Goal: Information Seeking & Learning: Learn about a topic

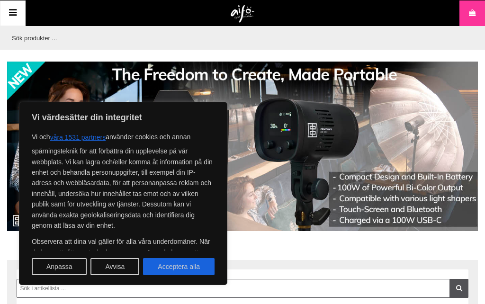
click at [121, 266] on button "Avvisa" at bounding box center [114, 266] width 49 height 17
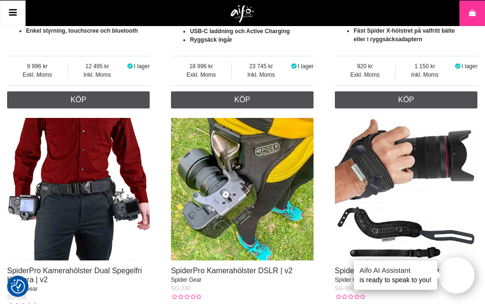
scroll to position [1188, 0]
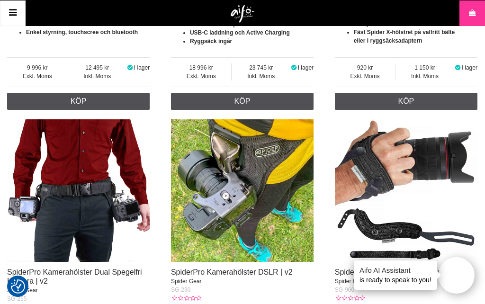
click at [16, 9] on icon at bounding box center [12, 13] width 11 height 14
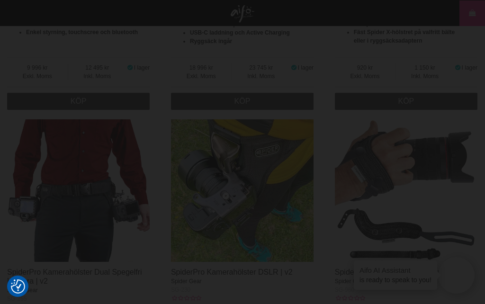
click at [85, 31] on div at bounding box center [242, 152] width 485 height 304
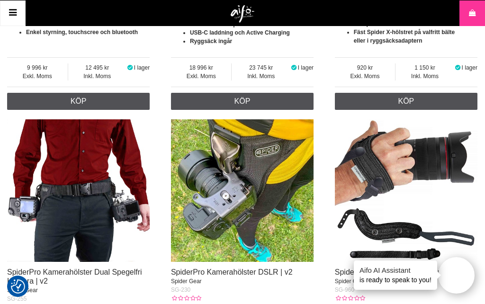
click at [12, 13] on icon at bounding box center [12, 13] width 11 height 14
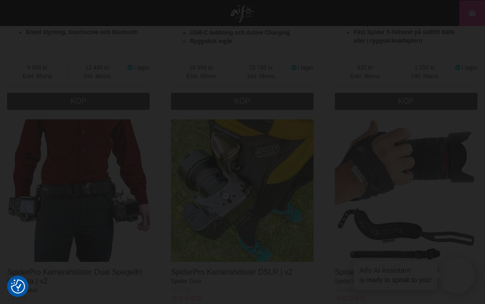
click at [432, 39] on div at bounding box center [242, 152] width 485 height 304
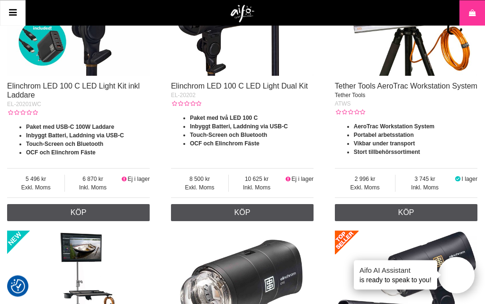
click at [25, 11] on link "Meny" at bounding box center [13, 13] width 26 height 26
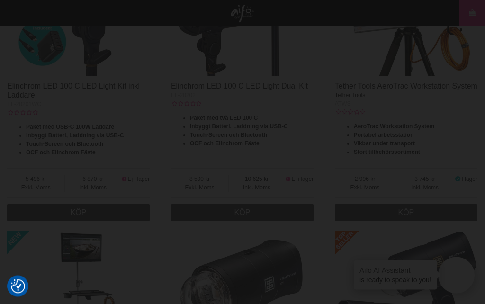
scroll to position [466, 0]
click at [23, 80] on div at bounding box center [242, 152] width 485 height 304
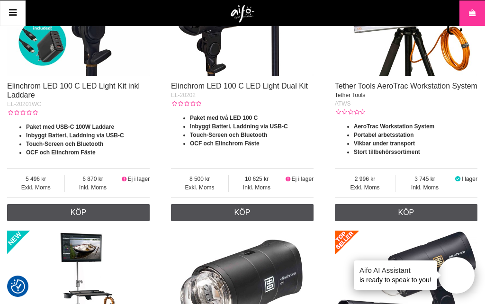
click at [1, 9] on link "Meny" at bounding box center [13, 13] width 26 height 26
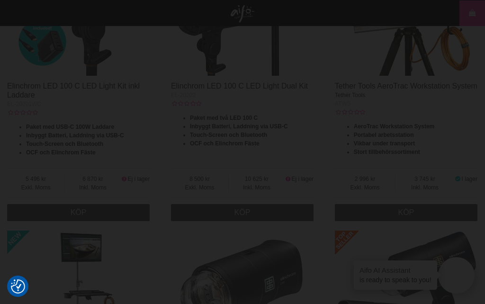
click at [44, 61] on div at bounding box center [242, 152] width 485 height 304
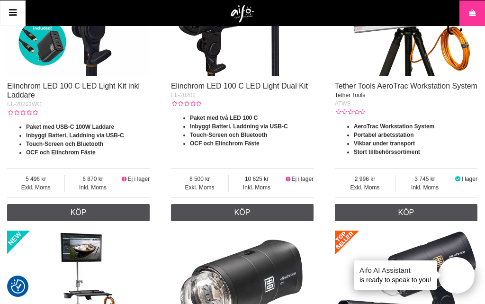
click at [16, 7] on icon at bounding box center [12, 13] width 11 height 14
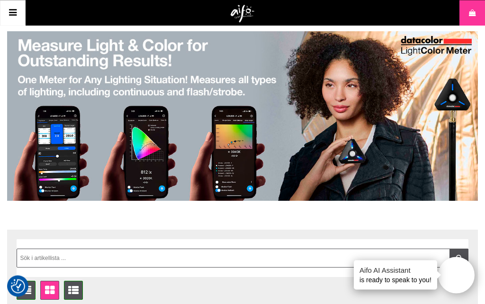
scroll to position [0, 0]
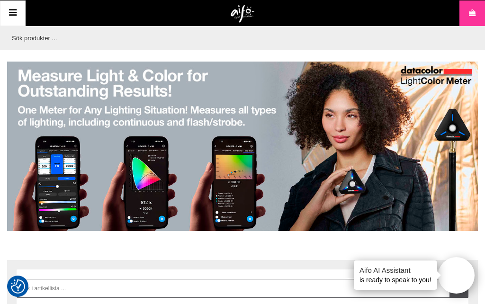
click at [30, 27] on input "text" at bounding box center [240, 38] width 466 height 24
click at [34, 36] on input "text" at bounding box center [240, 38] width 466 height 24
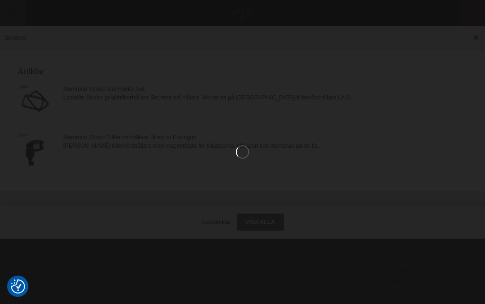
type input "Strobes"
click at [15, 108] on button at bounding box center [15, 109] width 8 height 8
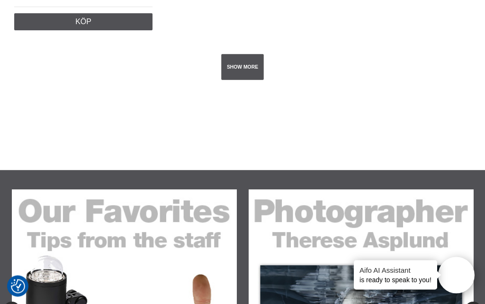
scroll to position [2641, 0]
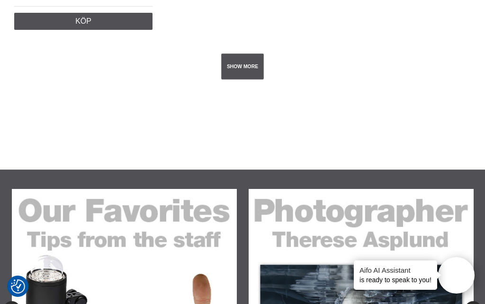
click at [248, 80] on link "SHOW MORE" at bounding box center [242, 66] width 43 height 26
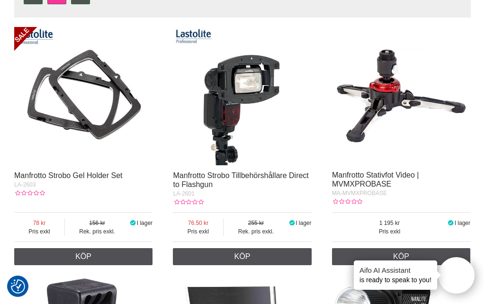
scroll to position [0, 0]
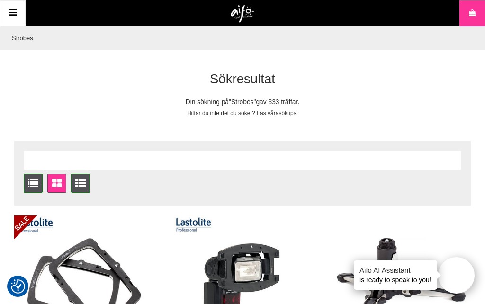
click at [38, 29] on input "Strobes" at bounding box center [240, 38] width 466 height 24
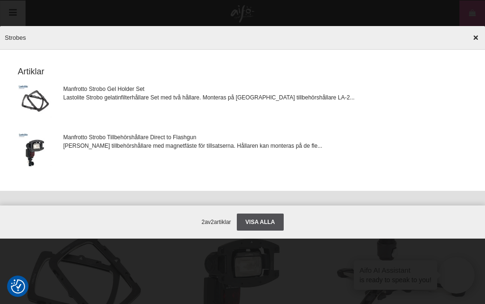
click at [44, 40] on input "Strobes" at bounding box center [242, 37] width 485 height 33
type input "S"
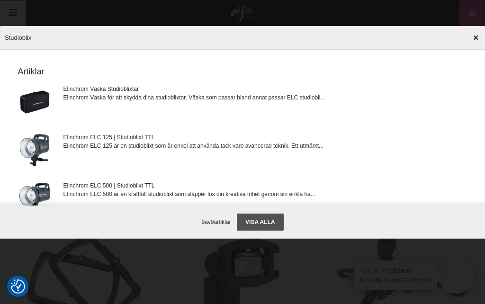
type input "Studioblixt"
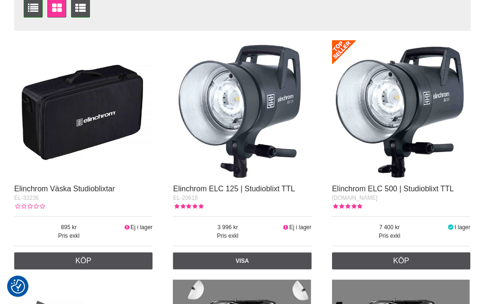
scroll to position [181, 0]
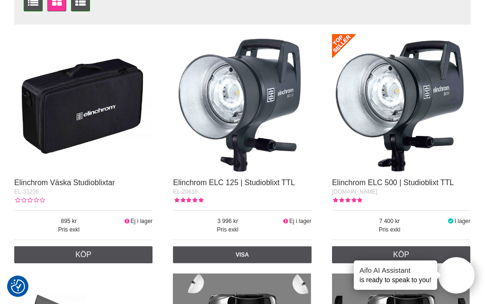
click at [416, 142] on img at bounding box center [401, 103] width 138 height 138
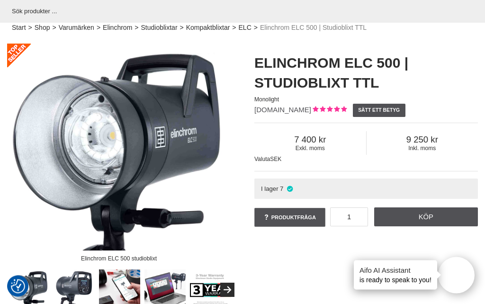
scroll to position [27, 0]
click at [185, 284] on img at bounding box center [165, 290] width 42 height 42
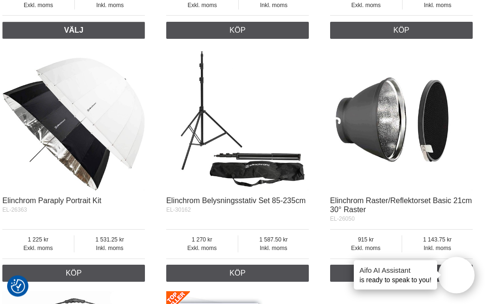
scroll to position [4004, 5]
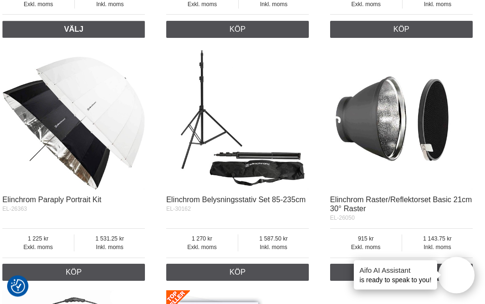
click at [89, 196] on link "Elinchrom Paraply Portrait Kit" at bounding box center [51, 200] width 99 height 8
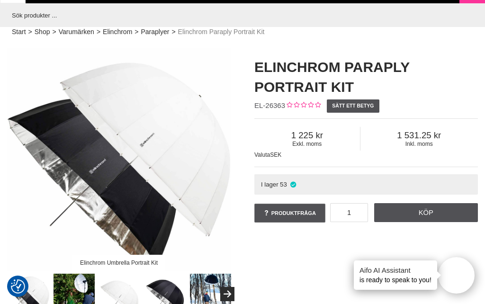
scroll to position [22, 0]
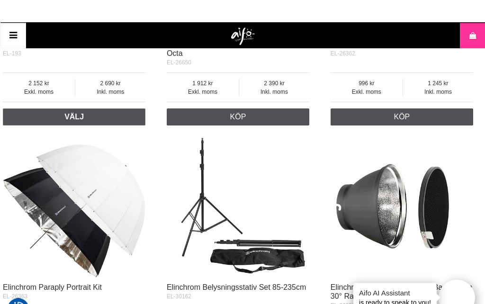
scroll to position [3916, 4]
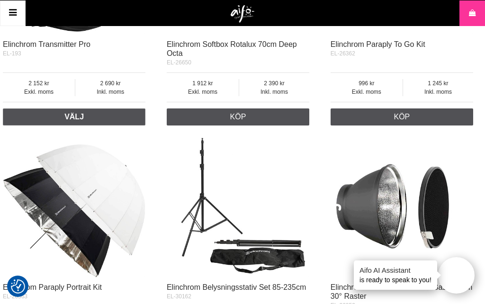
click at [71, 283] on link "Elinchrom Paraply Portrait Kit" at bounding box center [52, 287] width 99 height 8
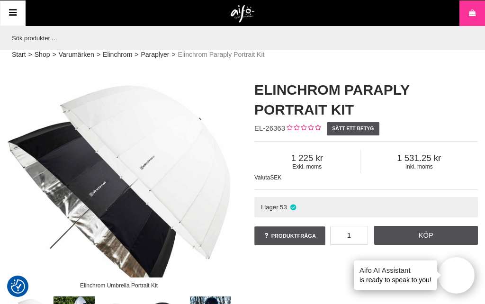
click at [160, 50] on link "Paraplyer" at bounding box center [155, 55] width 28 height 10
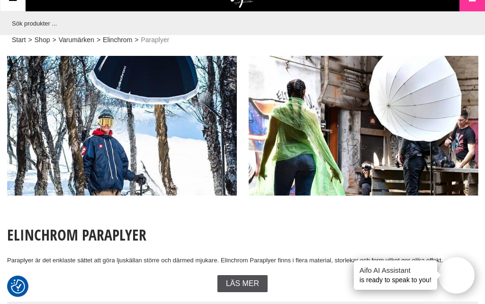
scroll to position [14, 0]
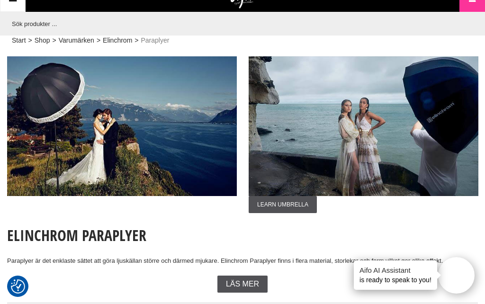
click at [361, 141] on img at bounding box center [364, 126] width 230 height 140
click at [299, 200] on span "Learn Umbrella" at bounding box center [283, 204] width 68 height 17
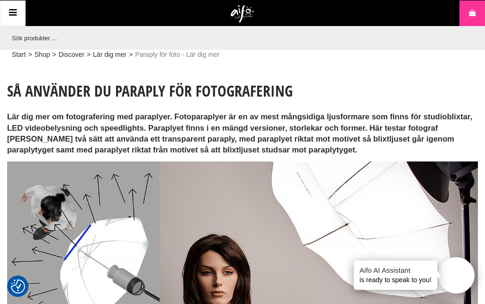
click at [115, 48] on input "text" at bounding box center [240, 38] width 466 height 24
click at [113, 51] on link "Lär dig mer" at bounding box center [110, 55] width 34 height 10
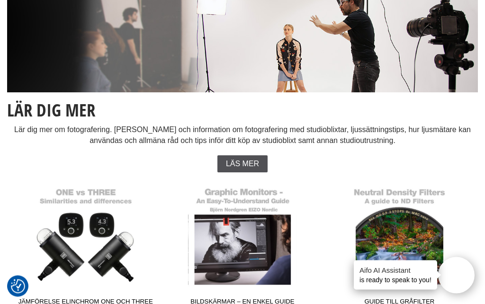
scroll to position [110, 0]
click at [245, 160] on span "Läs mer" at bounding box center [242, 164] width 33 height 9
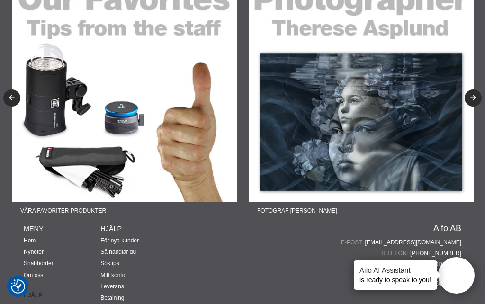
scroll to position [3594, 0]
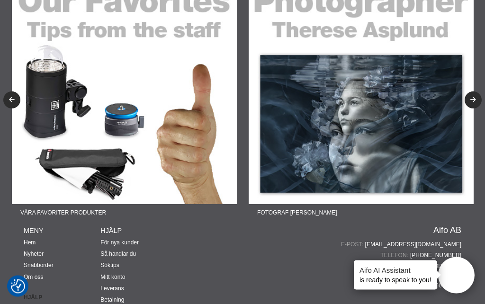
click at [164, 105] on img at bounding box center [124, 92] width 225 height 225
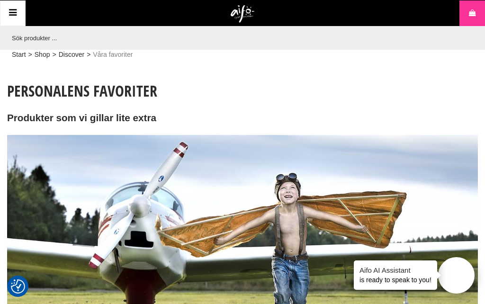
click at [45, 51] on link "Shop" at bounding box center [43, 55] width 16 height 10
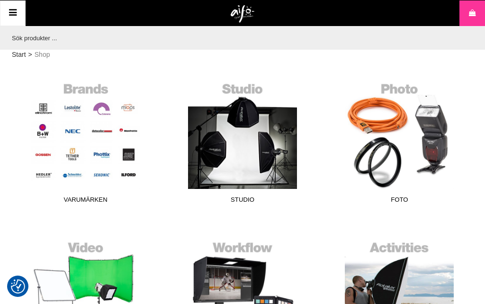
click at [256, 156] on link "Studio" at bounding box center [242, 144] width 145 height 128
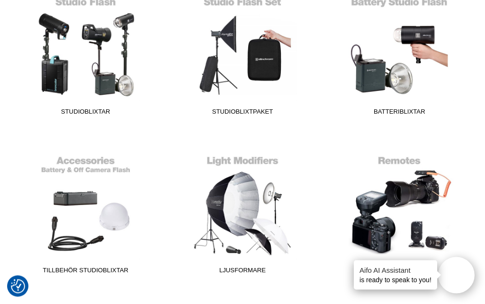
scroll to position [294, 0]
click at [246, 164] on link "Ljusformare" at bounding box center [242, 215] width 145 height 128
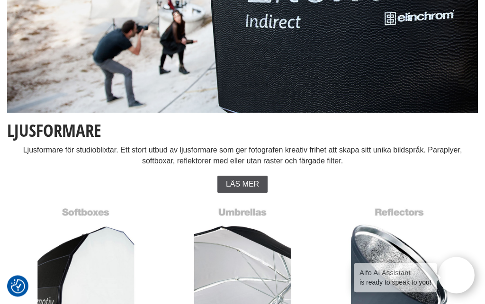
scroll to position [93, 0]
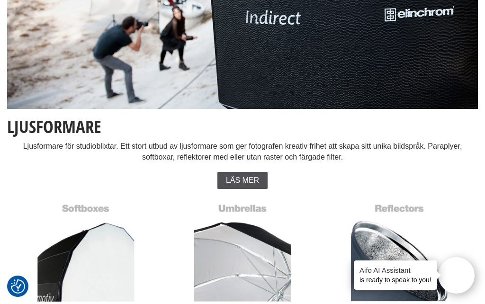
click at [255, 228] on link "Paraplyer" at bounding box center [242, 262] width 145 height 128
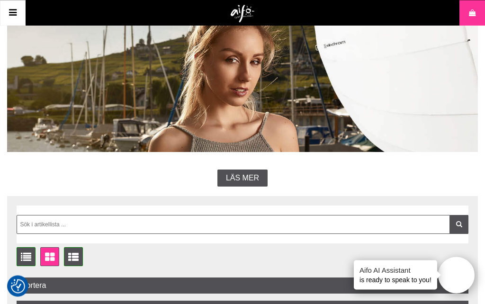
scroll to position [112, 0]
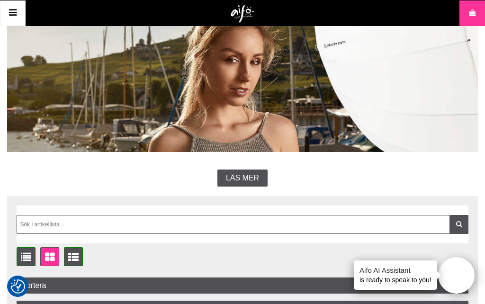
click at [252, 170] on div "Läs mer" at bounding box center [242, 177] width 50 height 17
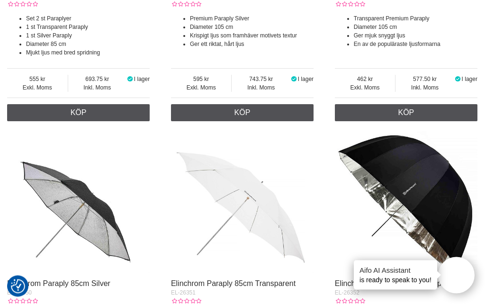
scroll to position [1235, 0]
